Goal: Browse casually: Explore the website without a specific task or goal

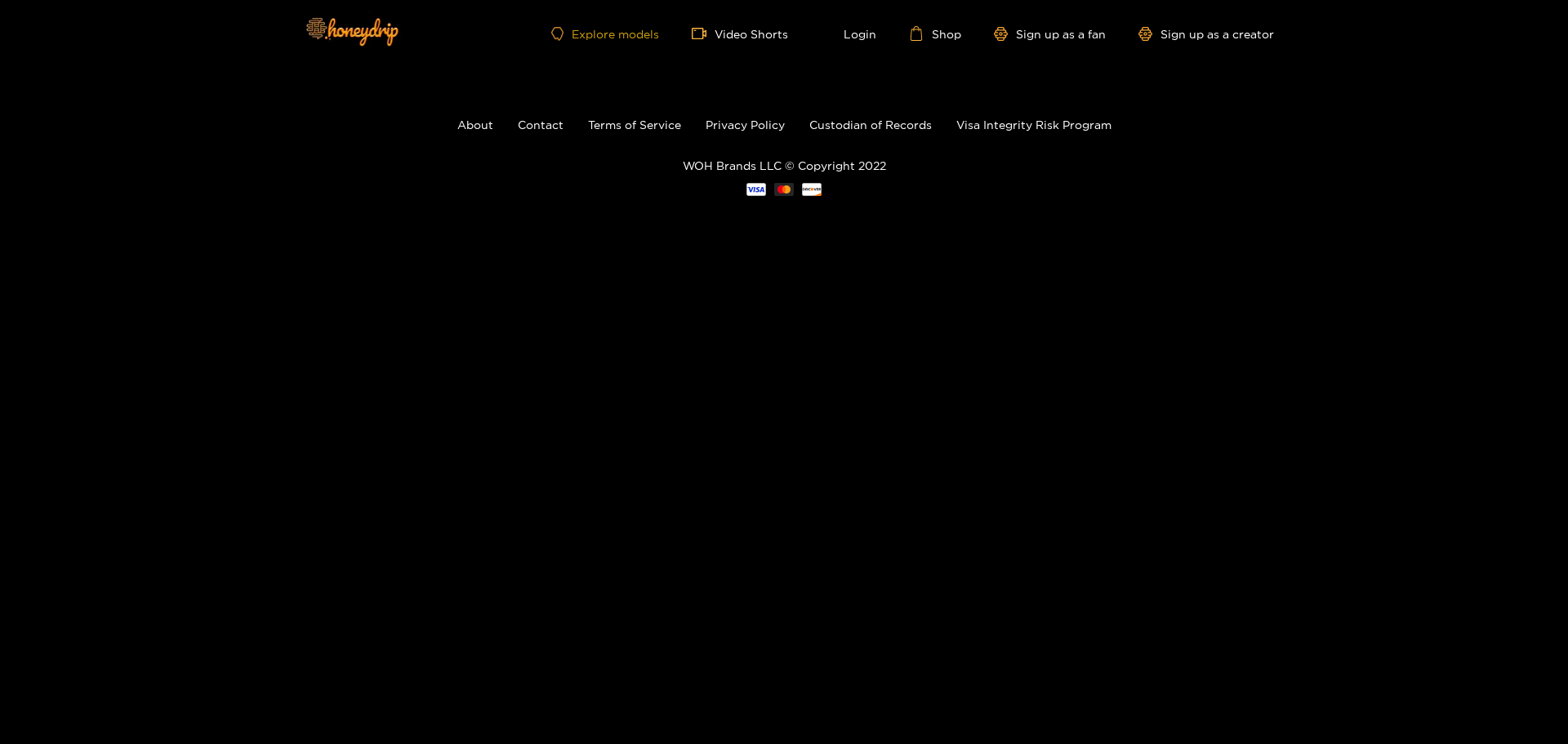
click at [613, 39] on link "Explore models" at bounding box center [605, 34] width 108 height 14
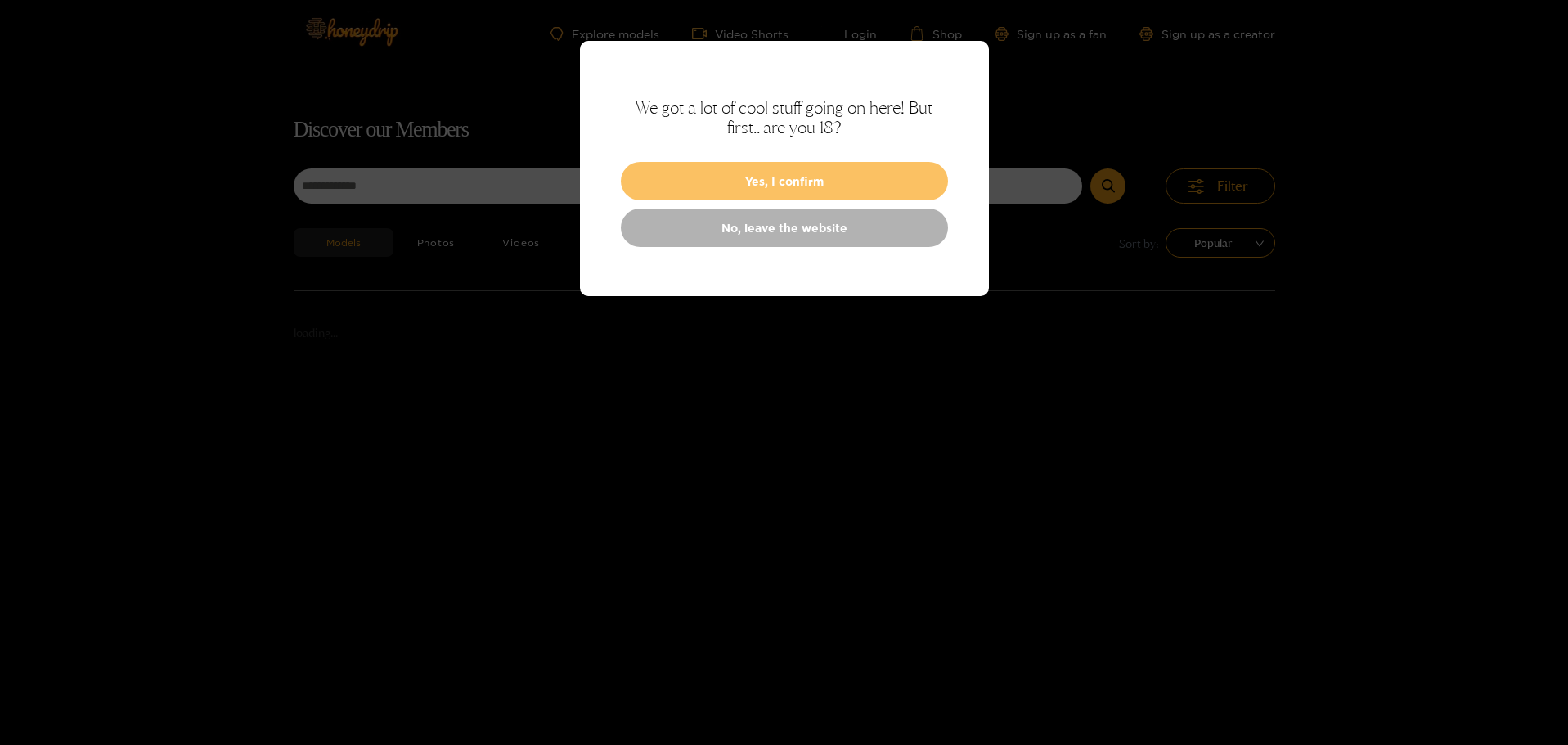
click at [767, 187] on button "Yes, I confirm" at bounding box center [784, 181] width 328 height 38
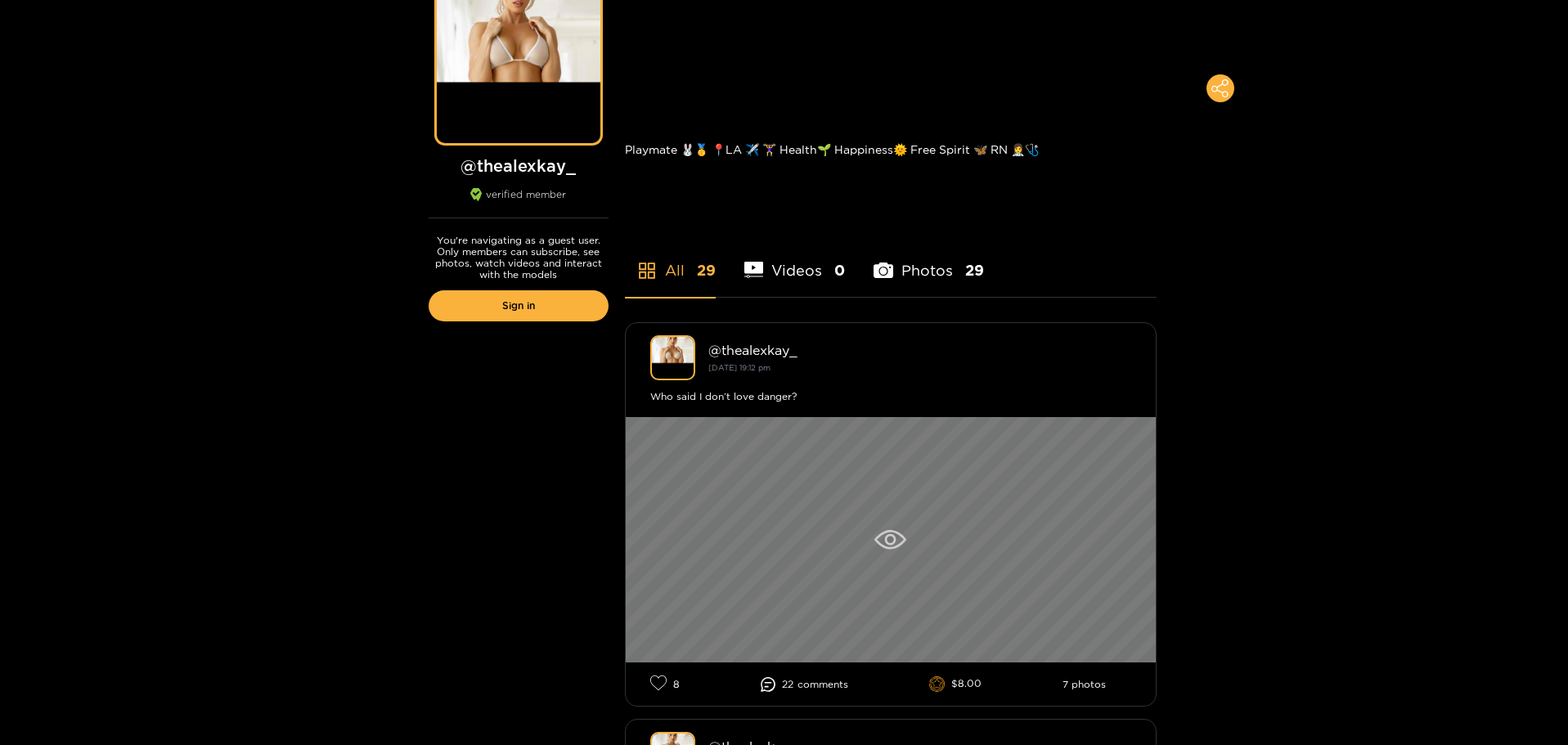
scroll to position [163, 0]
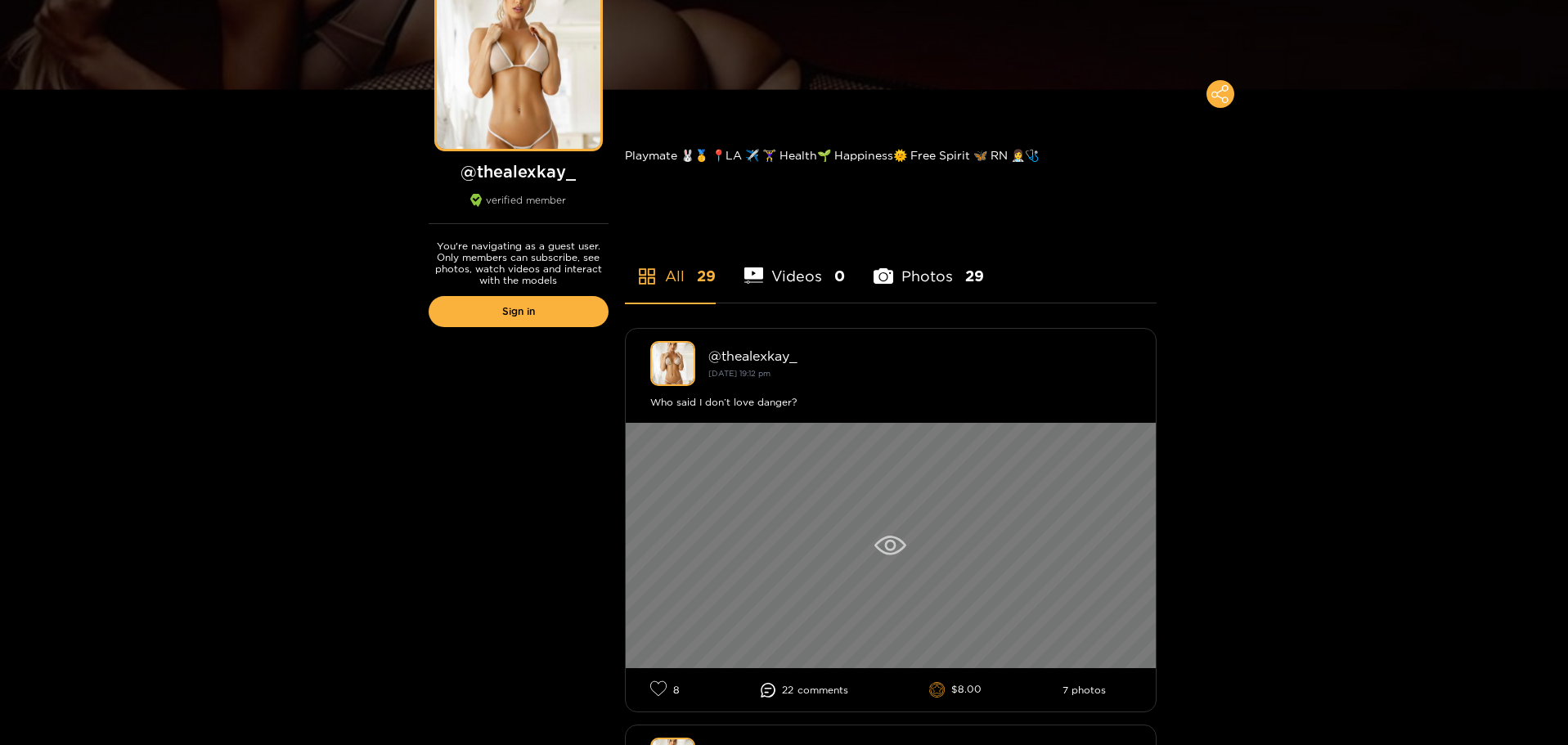
click at [876, 537] on icon at bounding box center [891, 545] width 32 height 20
